Goal: Task Accomplishment & Management: Use online tool/utility

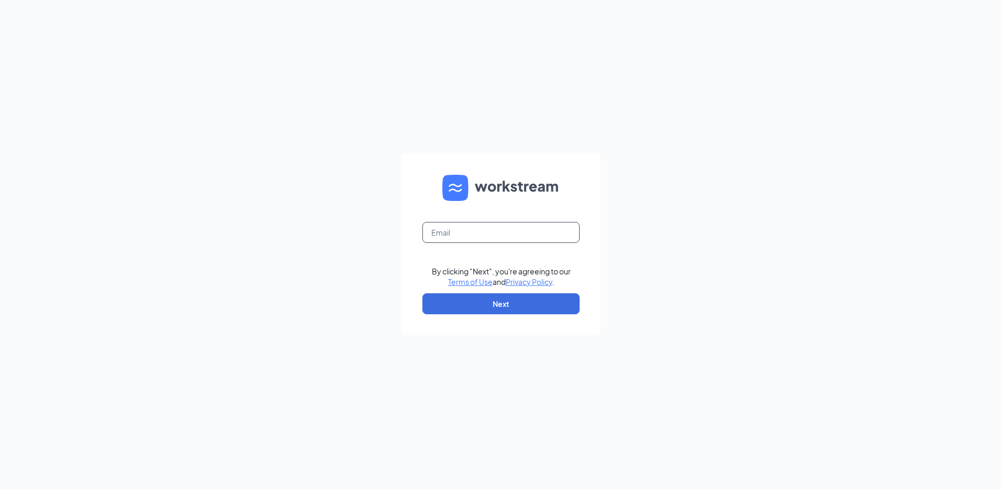
click at [466, 233] on input "text" at bounding box center [501, 232] width 157 height 21
type input "rs039730@tacobell.com"
click at [483, 304] on button "Next" at bounding box center [501, 303] width 157 height 21
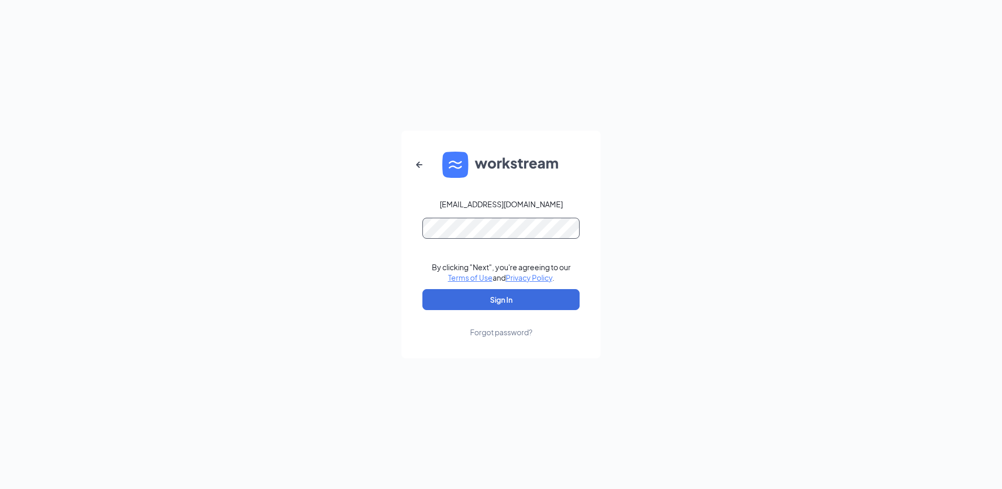
click at [423, 289] on button "Sign In" at bounding box center [501, 299] width 157 height 21
click at [512, 298] on button "Sign In" at bounding box center [501, 299] width 157 height 21
click at [345, 212] on div "rs039730@tacobell.com Credential mismatches. By clicking "Next", you're agreein…" at bounding box center [501, 244] width 1002 height 489
click at [423, 289] on button "Sign In" at bounding box center [501, 299] width 157 height 21
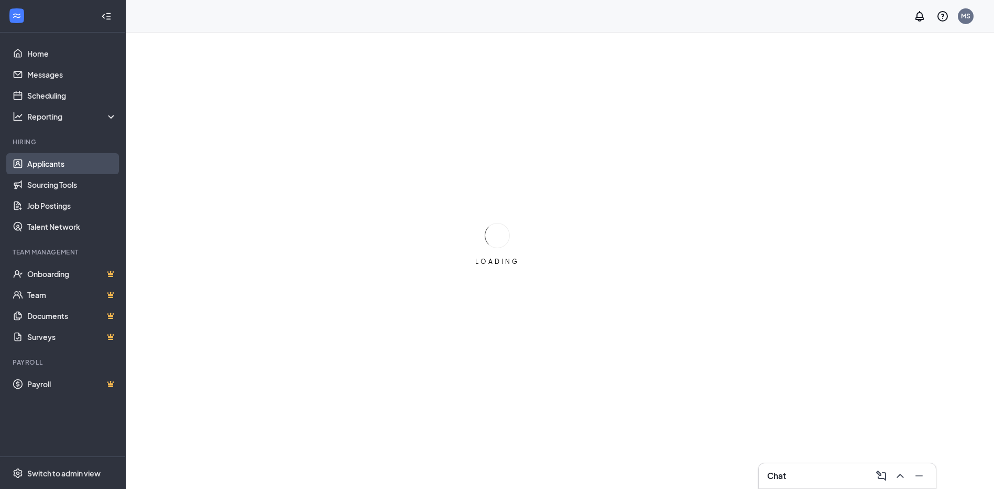
click at [51, 165] on link "Applicants" at bounding box center [72, 163] width 90 height 21
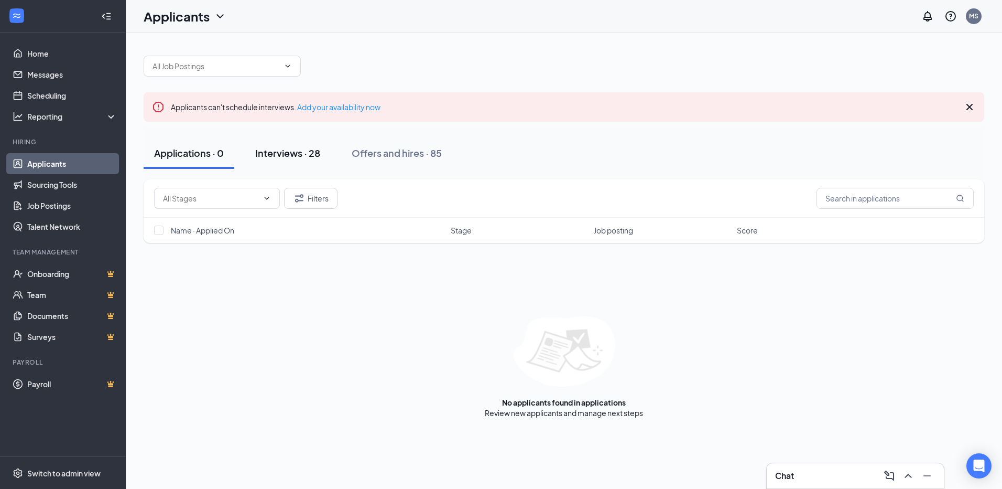
click at [294, 153] on div "Interviews · 28" at bounding box center [287, 152] width 65 height 13
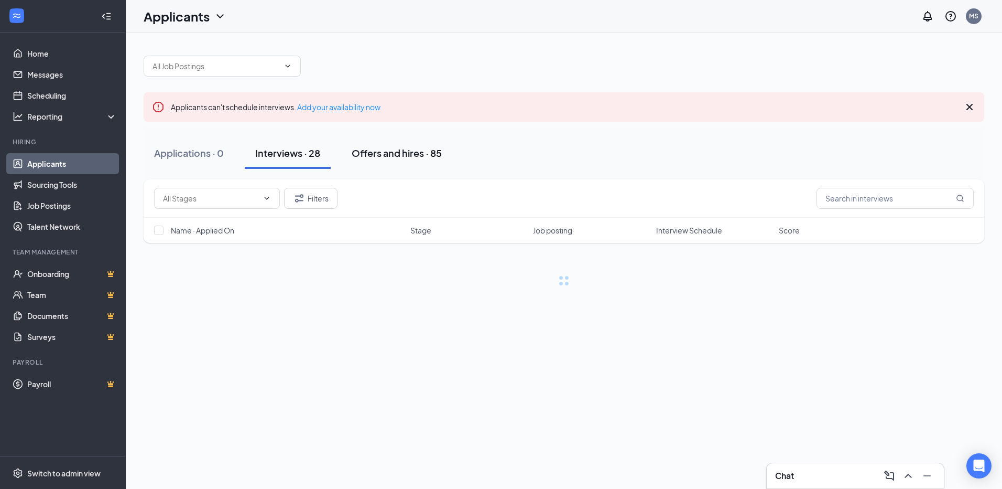
click at [390, 159] on div "Offers and hires · 85" at bounding box center [397, 152] width 90 height 13
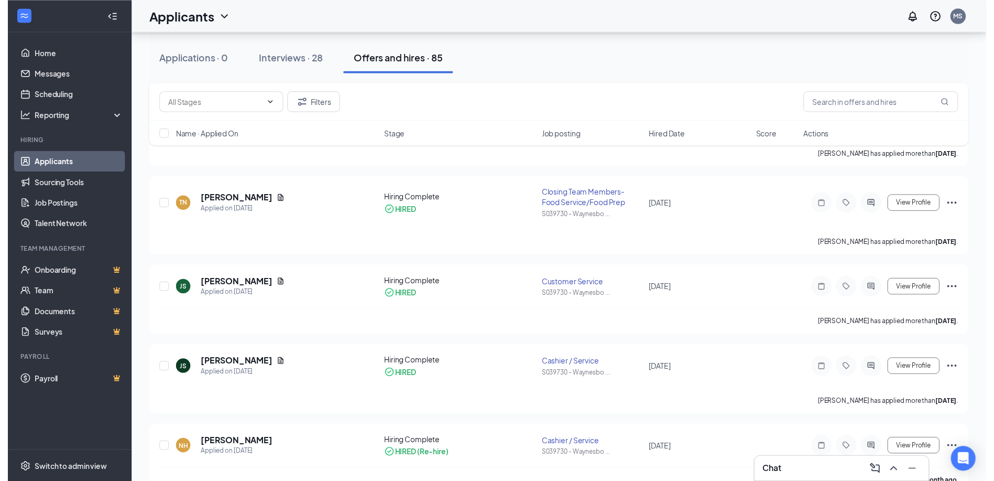
scroll to position [262, 0]
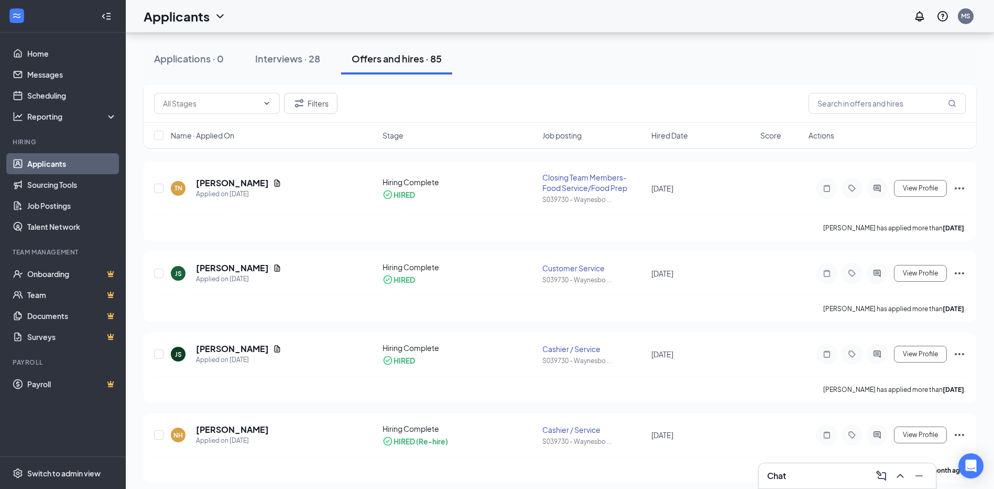
click at [252, 268] on h5 "[PERSON_NAME]" at bounding box center [232, 268] width 73 height 12
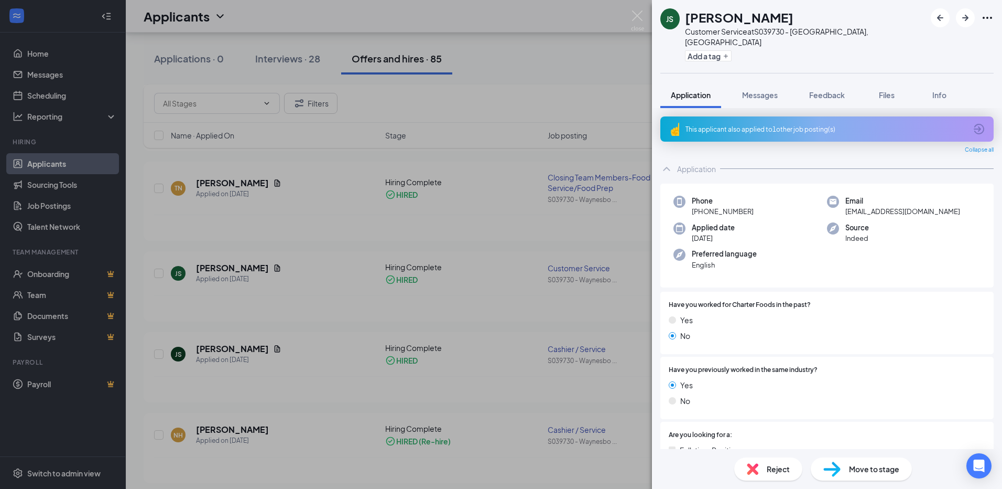
click at [478, 229] on div "JS [PERSON_NAME] Customer Service at S039730 - [GEOGRAPHIC_DATA], [GEOGRAPHIC_D…" at bounding box center [501, 244] width 1002 height 489
